Goal: Task Accomplishment & Management: Complete application form

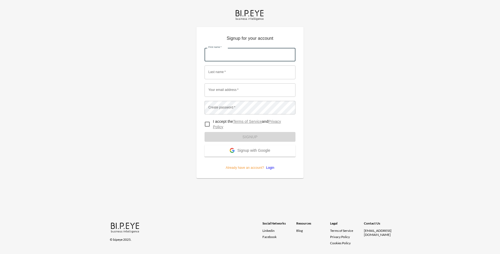
click at [250, 48] on input "First name   *" at bounding box center [250, 55] width 91 height 14
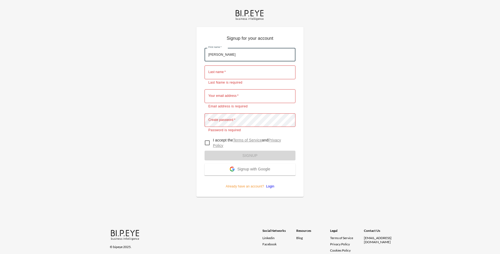
type input "[PERSON_NAME]"
click at [250, 66] on input "Last name   *" at bounding box center [250, 73] width 91 height 14
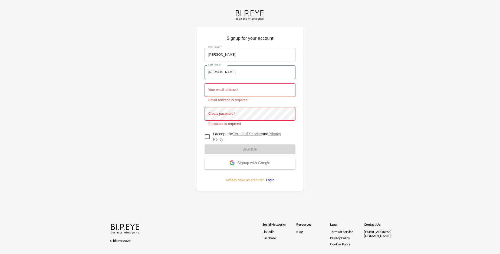
type input "[PERSON_NAME]"
click at [250, 83] on input "Your email address   *" at bounding box center [250, 90] width 91 height 14
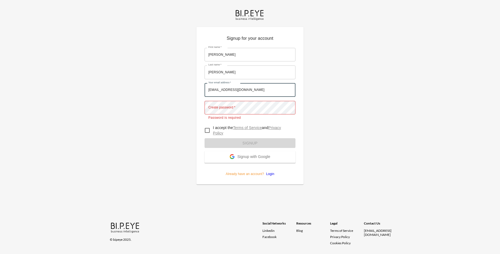
type input "[EMAIL_ADDRESS][DOMAIN_NAME]"
click at [207, 125] on input "I accept the Terms of Service and Privacy Policy" at bounding box center [207, 130] width 11 height 11
checkbox input "true"
click at [250, 155] on span "Signup with Google" at bounding box center [253, 157] width 33 height 5
click at [250, 136] on form "First name   * [PERSON_NAME] First name   * Last name   * [PERSON_NAME] Last na…" at bounding box center [250, 110] width 91 height 133
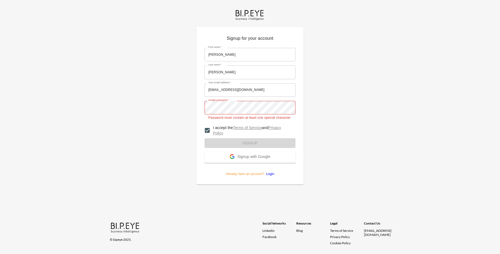
click at [250, 155] on span "Signup with Google" at bounding box center [253, 157] width 33 height 5
